Goal: Information Seeking & Learning: Learn about a topic

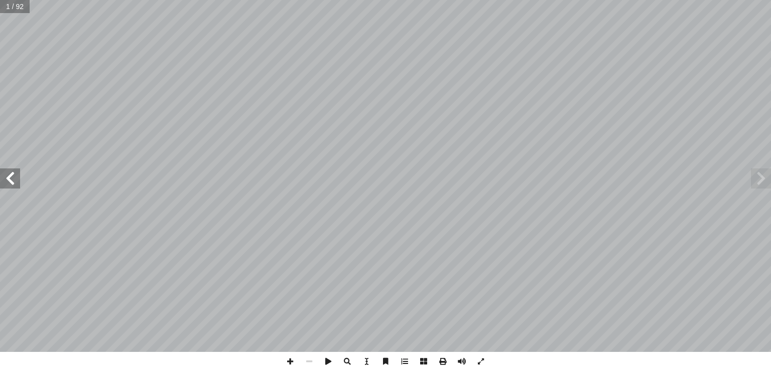
click at [16, 175] on span at bounding box center [10, 178] width 20 height 20
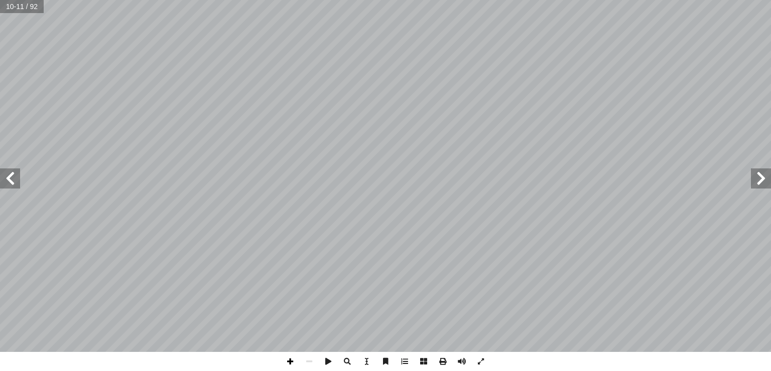
click at [289, 368] on span at bounding box center [290, 361] width 19 height 19
click at [290, 362] on span at bounding box center [290, 361] width 19 height 19
click at [291, 360] on span at bounding box center [290, 361] width 19 height 19
click at [287, 361] on span at bounding box center [290, 361] width 19 height 19
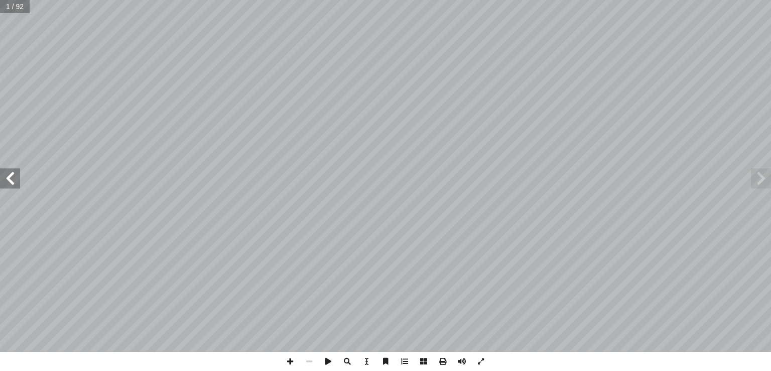
click at [16, 180] on span at bounding box center [10, 178] width 20 height 20
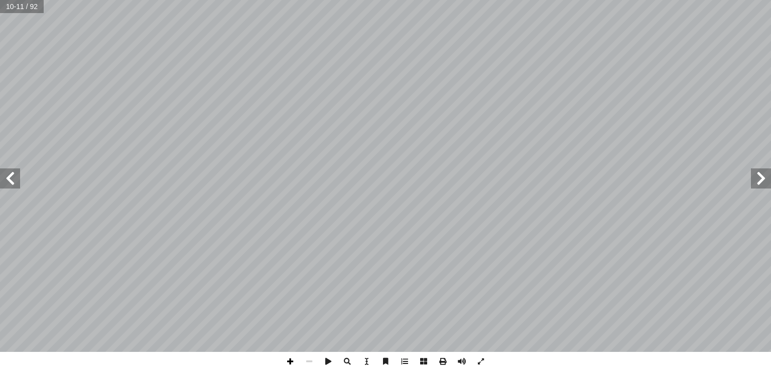
click at [293, 362] on span at bounding box center [290, 361] width 19 height 19
click at [757, 183] on span at bounding box center [761, 178] width 20 height 20
click at [307, 358] on span at bounding box center [309, 361] width 19 height 19
click at [292, 360] on span at bounding box center [290, 361] width 19 height 19
click at [305, 362] on span at bounding box center [309, 361] width 19 height 19
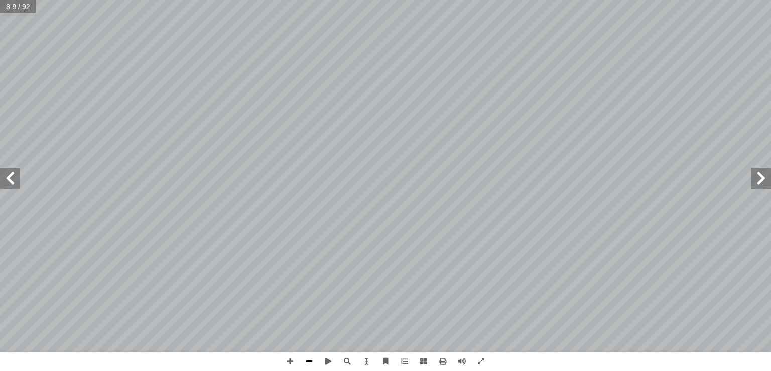
click at [305, 362] on span at bounding box center [309, 361] width 19 height 19
click at [12, 173] on span at bounding box center [10, 178] width 20 height 20
click at [759, 179] on span at bounding box center [761, 178] width 20 height 20
click at [290, 360] on span at bounding box center [290, 361] width 19 height 19
click at [283, 356] on span at bounding box center [290, 361] width 19 height 19
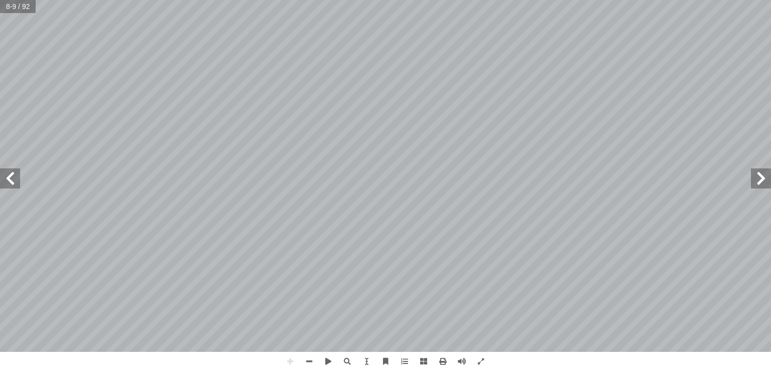
click at [14, 173] on span at bounding box center [10, 178] width 20 height 20
click at [763, 177] on span at bounding box center [761, 178] width 20 height 20
click at [292, 359] on span at bounding box center [290, 361] width 19 height 19
click at [287, 359] on span at bounding box center [290, 361] width 19 height 19
